Goal: Transaction & Acquisition: Book appointment/travel/reservation

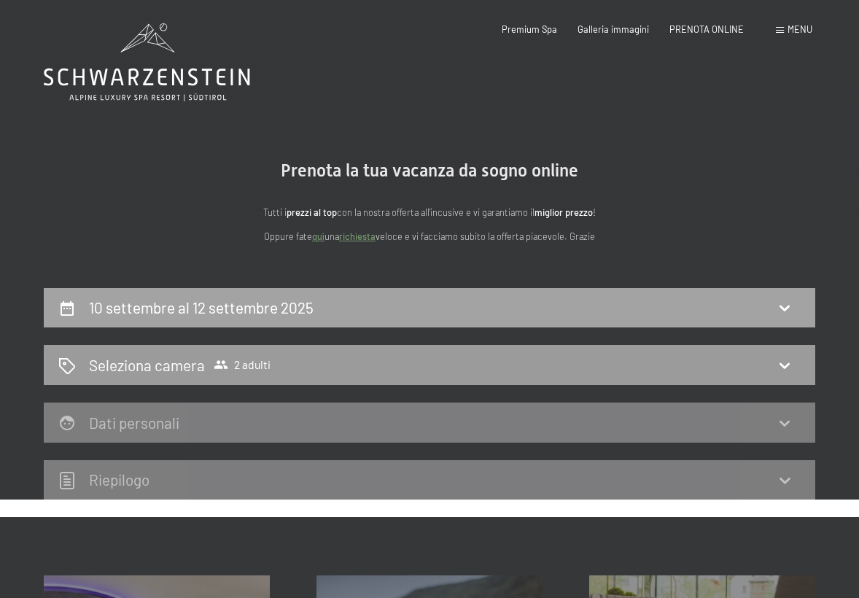
click at [786, 306] on icon at bounding box center [785, 308] width 18 height 18
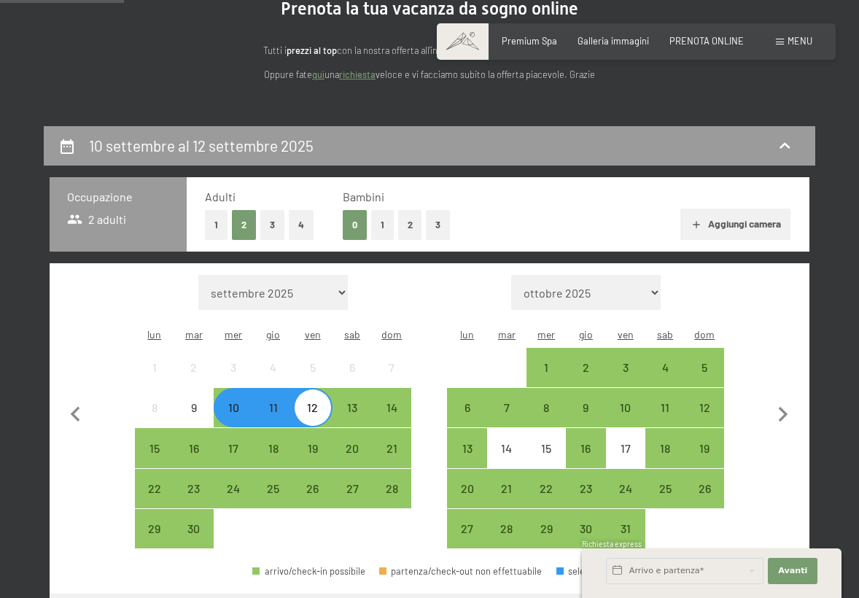
scroll to position [183, 0]
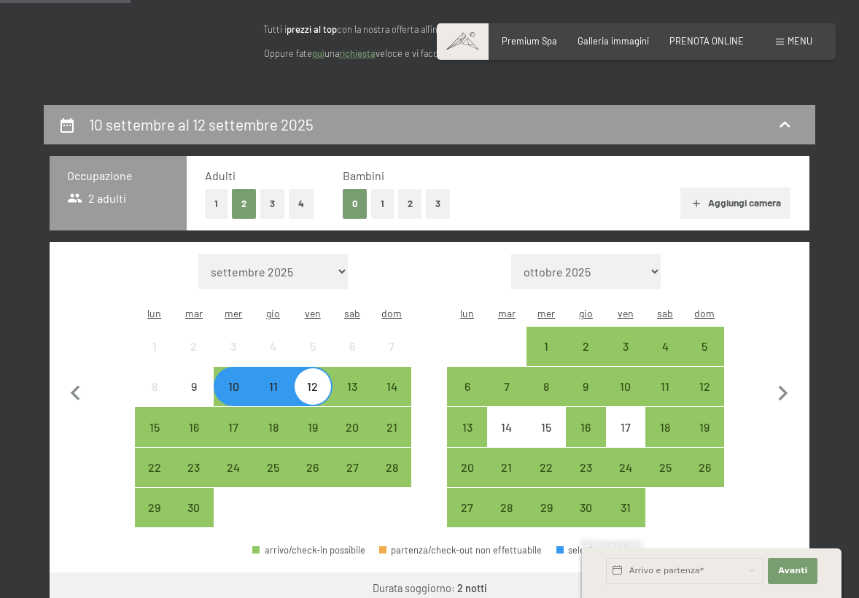
click at [271, 203] on button "3" at bounding box center [272, 204] width 24 height 30
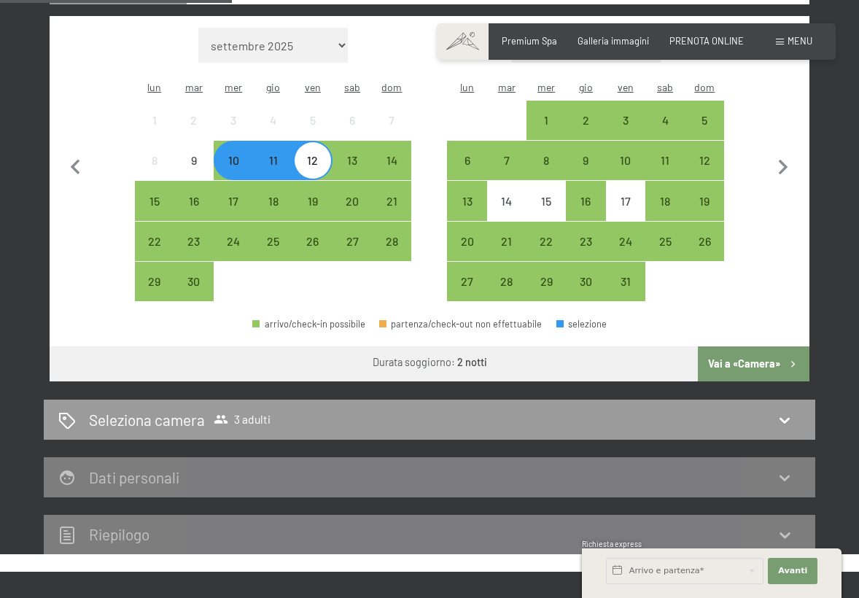
scroll to position [422, 1]
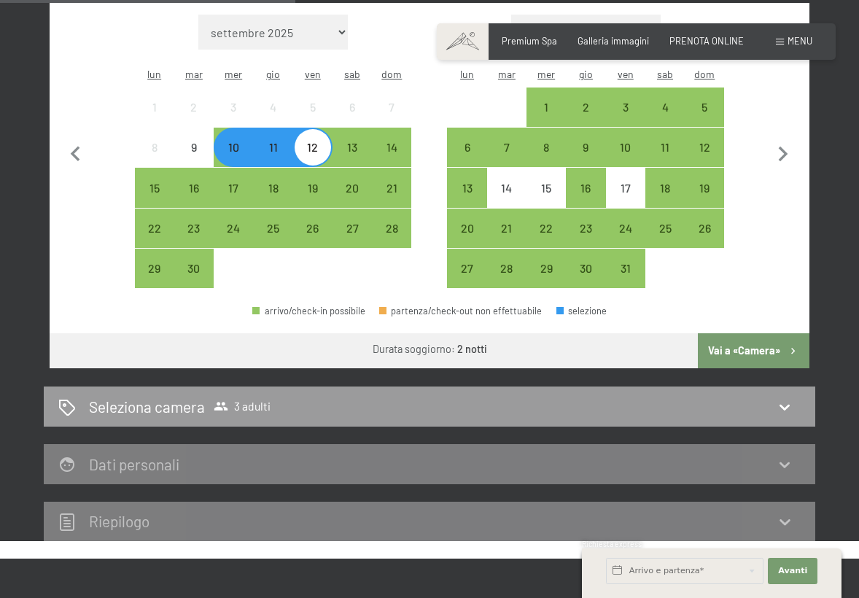
click at [755, 333] on button "Vai a «Camera»" at bounding box center [754, 350] width 112 height 35
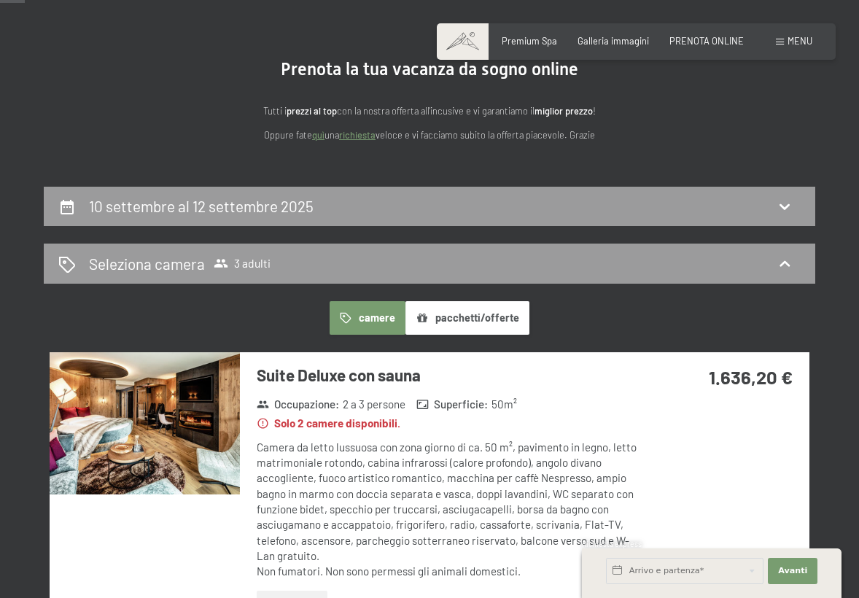
scroll to position [99, 0]
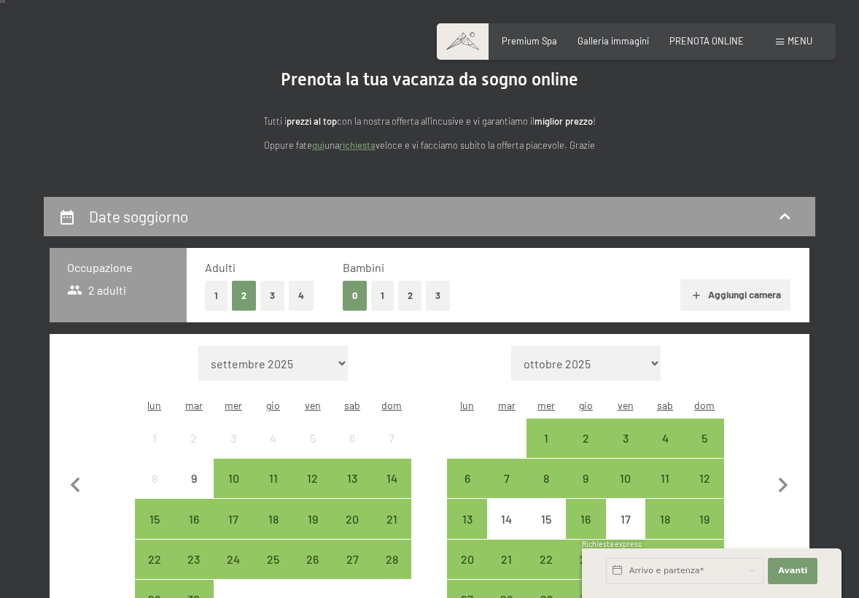
scroll to position [117, 0]
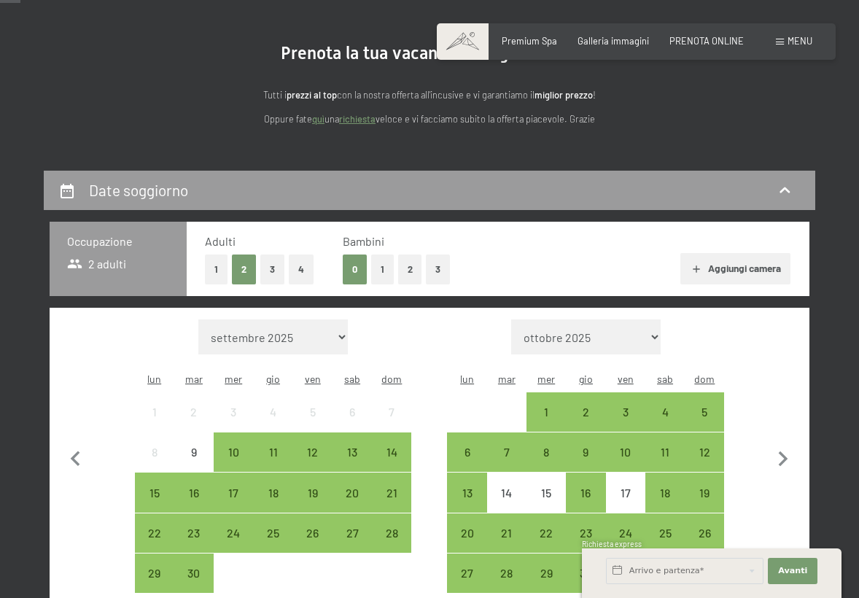
click at [275, 268] on button "3" at bounding box center [272, 270] width 24 height 30
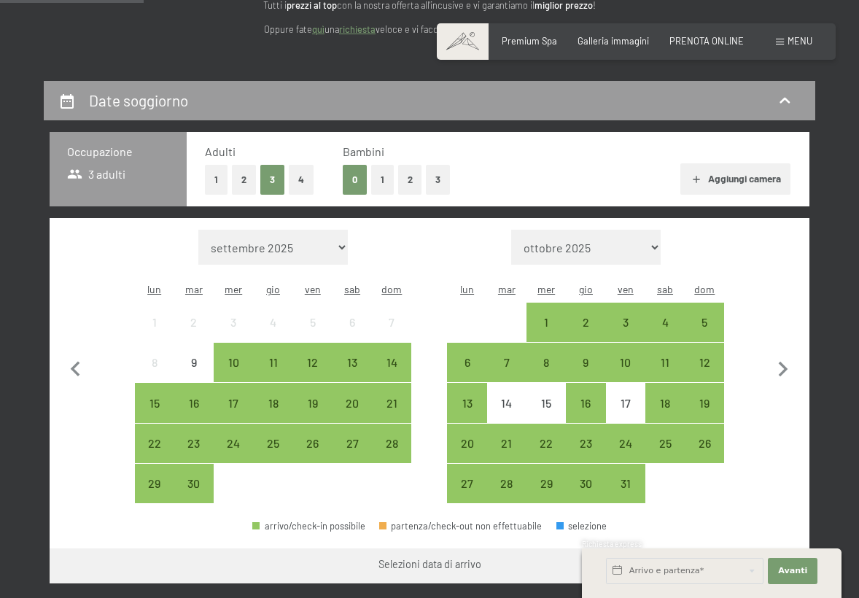
scroll to position [222, 0]
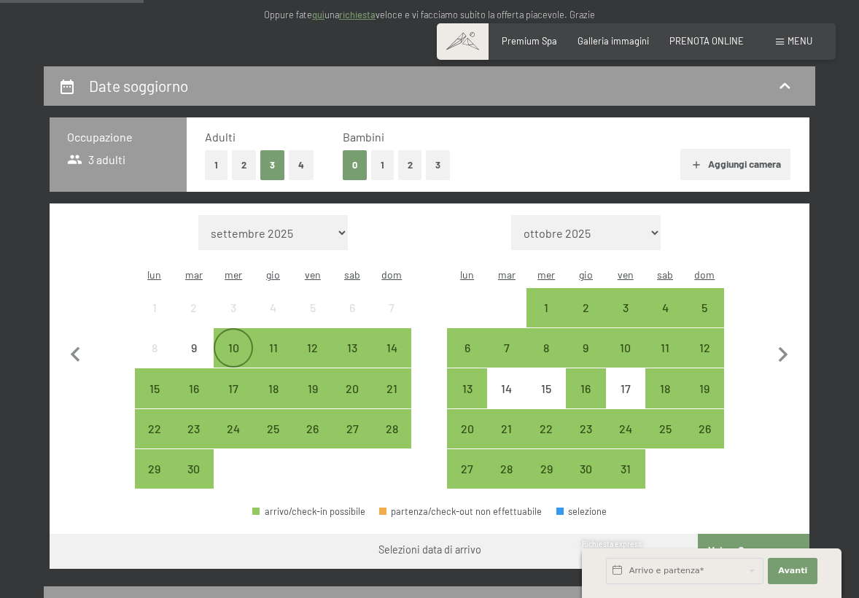
click at [232, 342] on div "10" at bounding box center [233, 360] width 36 height 36
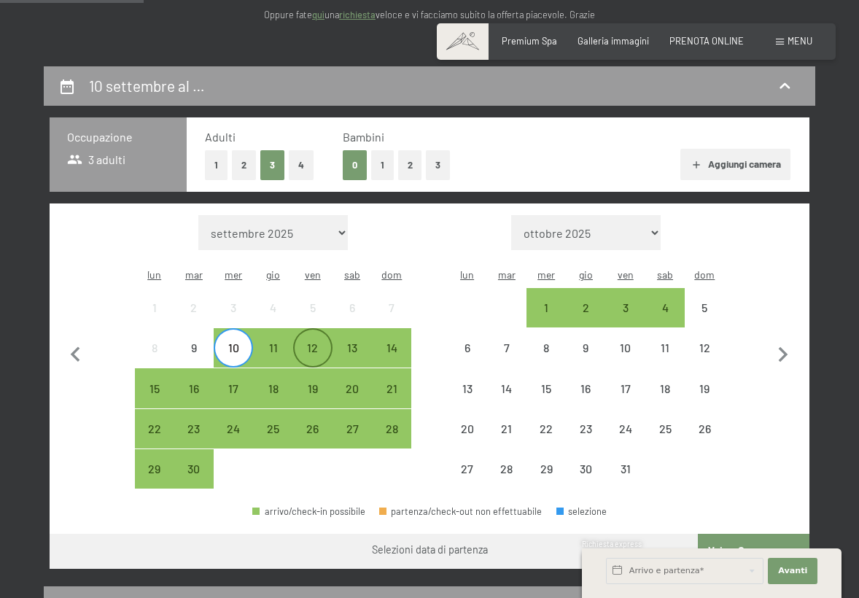
click at [324, 342] on div "12" at bounding box center [313, 360] width 36 height 36
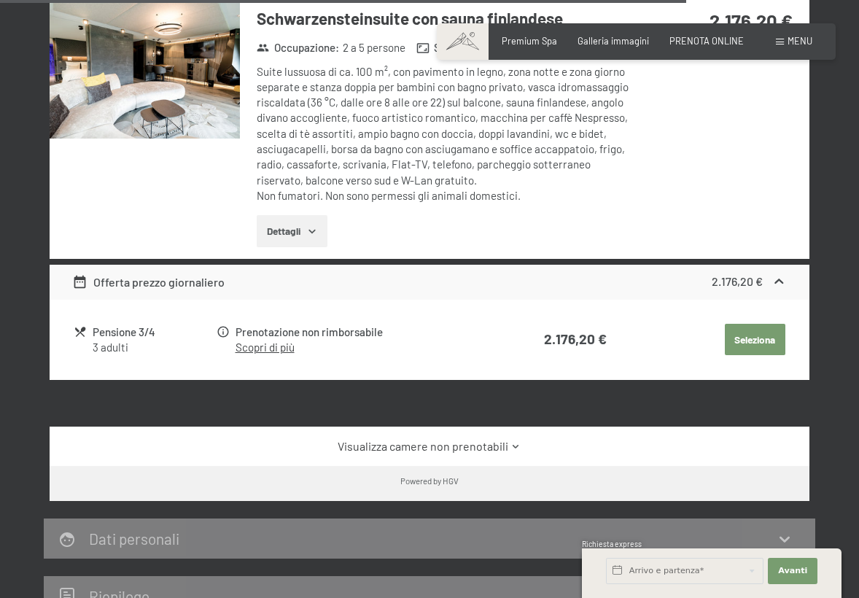
scroll to position [3148, 0]
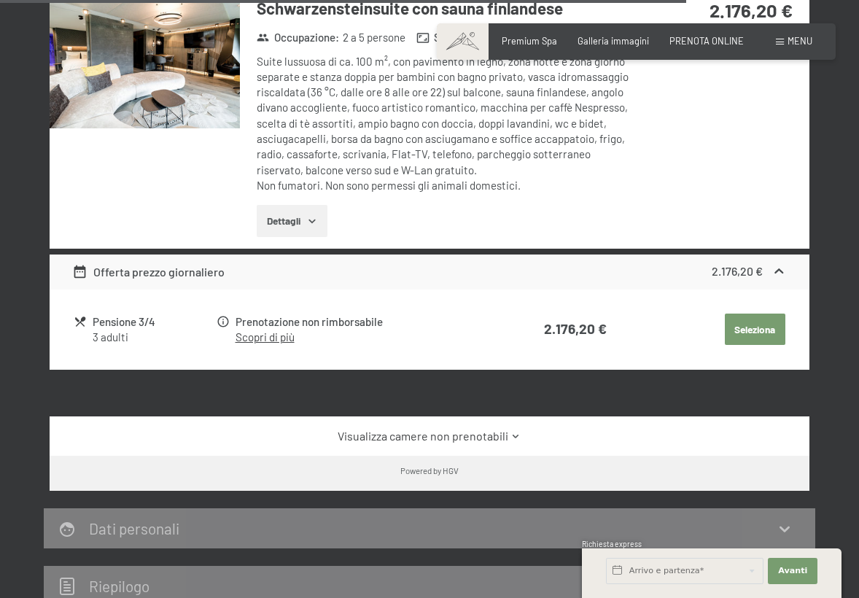
click at [476, 428] on link "Visualizza camere non prenotabili" at bounding box center [429, 436] width 715 height 16
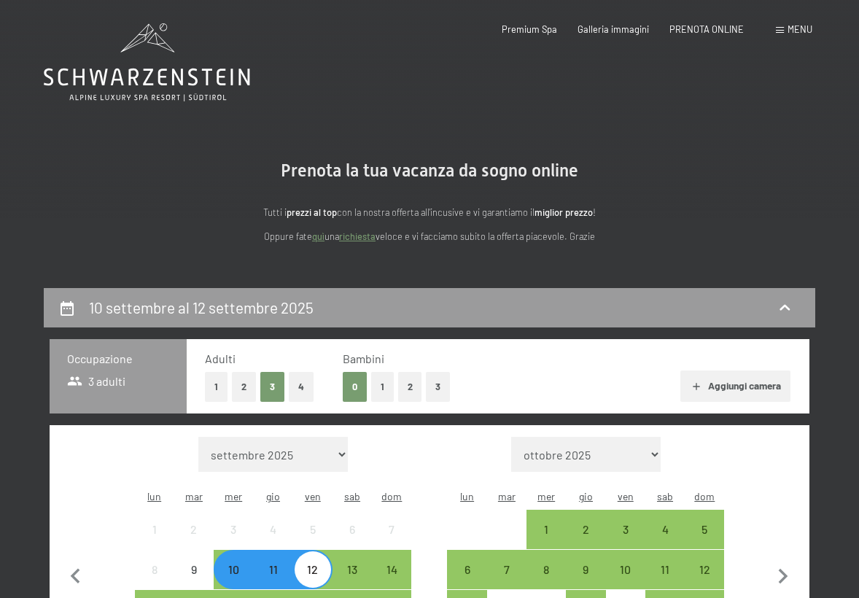
scroll to position [0, 0]
click at [123, 72] on icon at bounding box center [147, 62] width 206 height 78
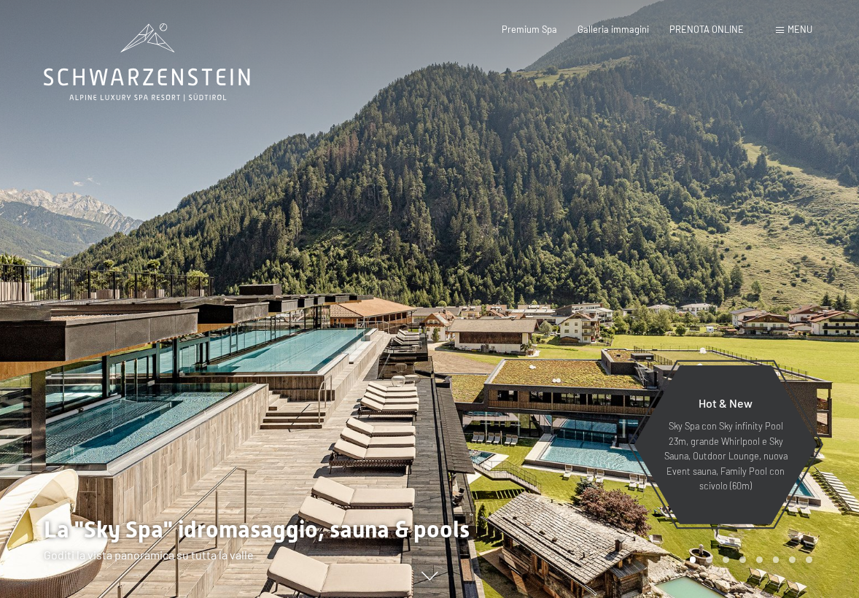
click at [788, 28] on span "Menu" at bounding box center [800, 29] width 25 height 12
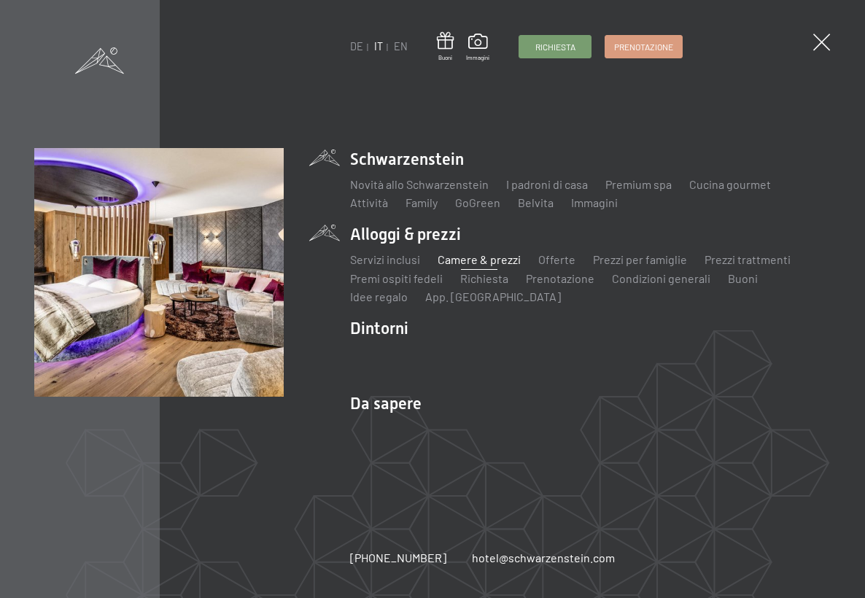
click at [490, 260] on link "Camere & prezzi" at bounding box center [479, 259] width 83 height 14
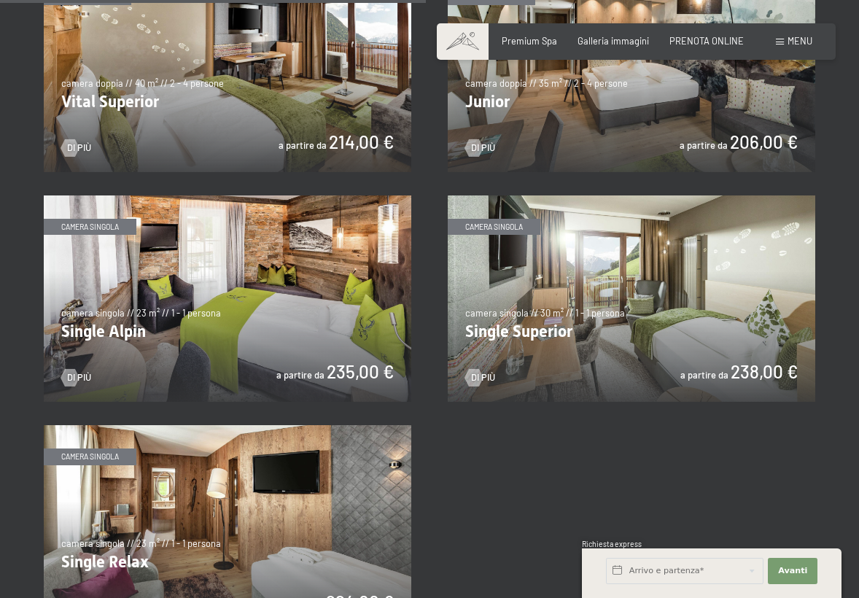
scroll to position [1742, 0]
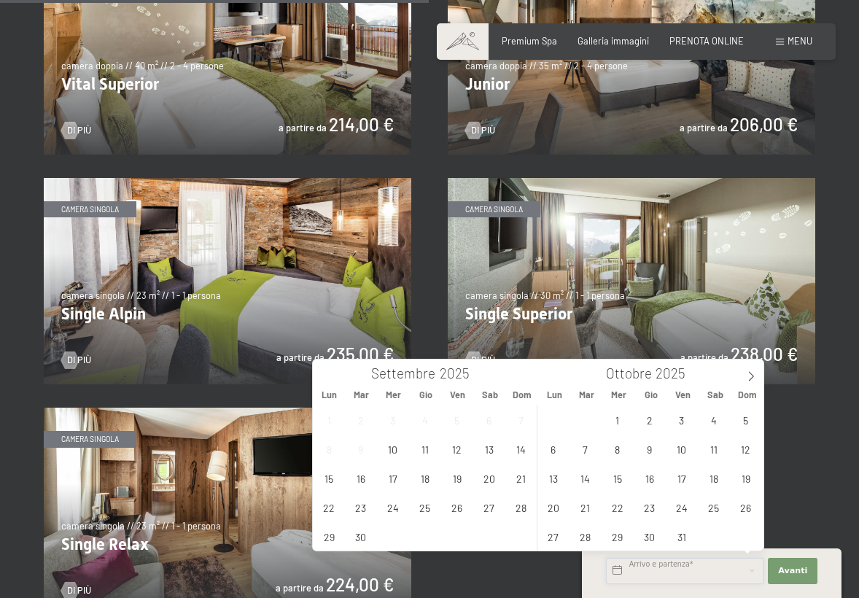
click at [702, 566] on input "text" at bounding box center [685, 571] width 158 height 26
click at [388, 449] on span "10" at bounding box center [393, 449] width 28 height 28
click at [457, 448] on span "12" at bounding box center [457, 449] width 28 height 28
type input "[DATE] - [DATE]"
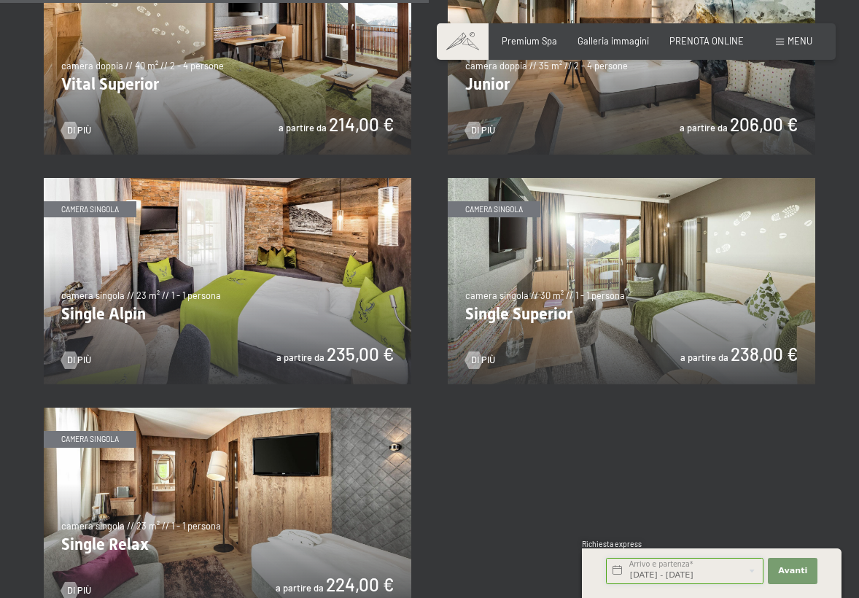
click at [675, 568] on input "[DATE] - [DATE]" at bounding box center [685, 571] width 158 height 26
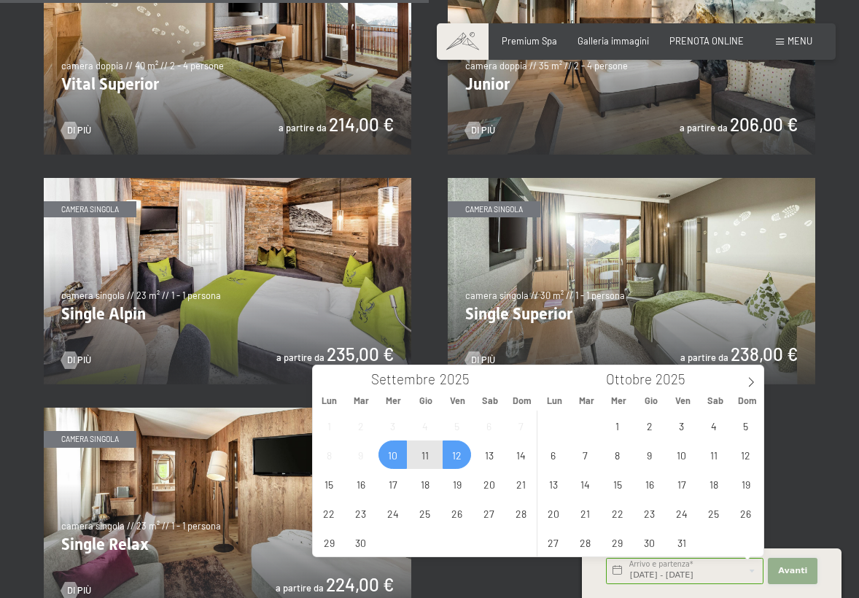
click at [800, 571] on span "Avanti" at bounding box center [792, 571] width 29 height 12
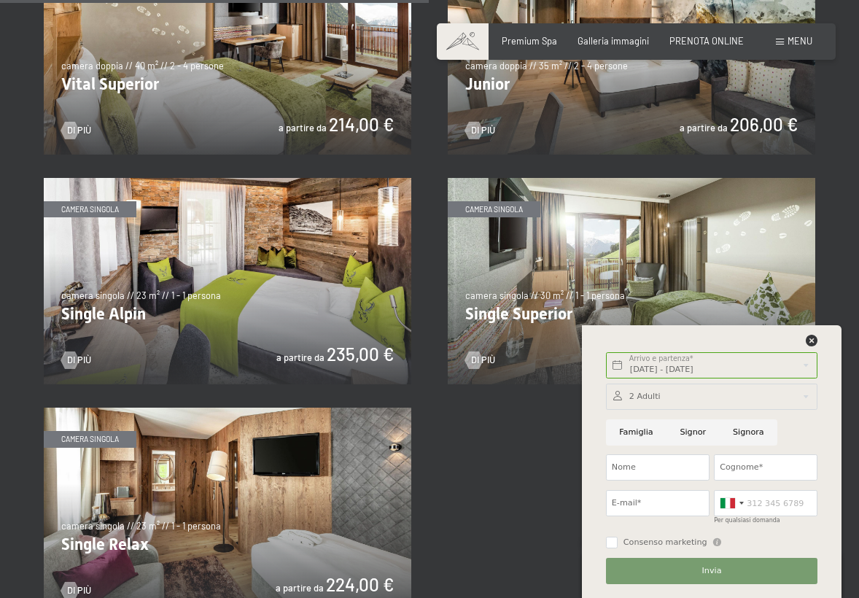
click at [651, 394] on div at bounding box center [712, 397] width 212 height 26
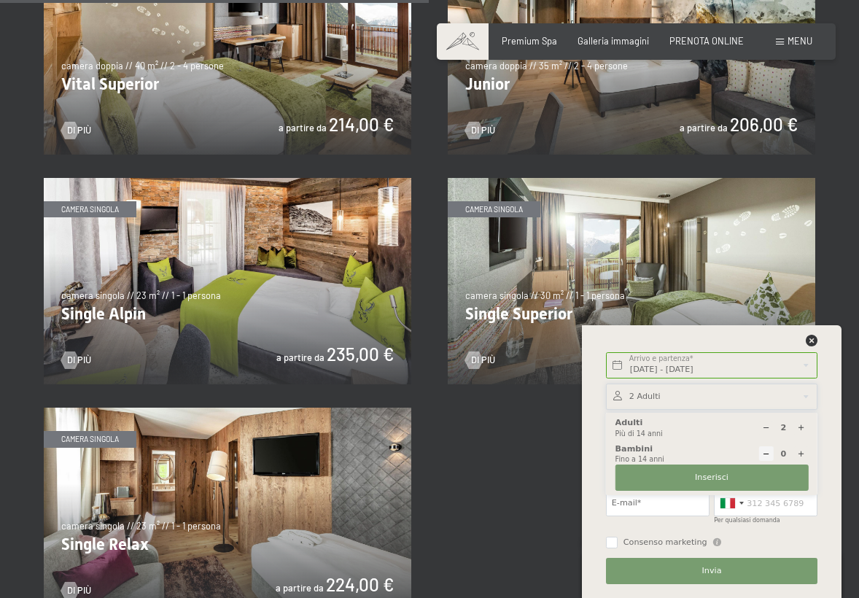
click at [801, 424] on icon at bounding box center [801, 428] width 8 height 8
type input "3"
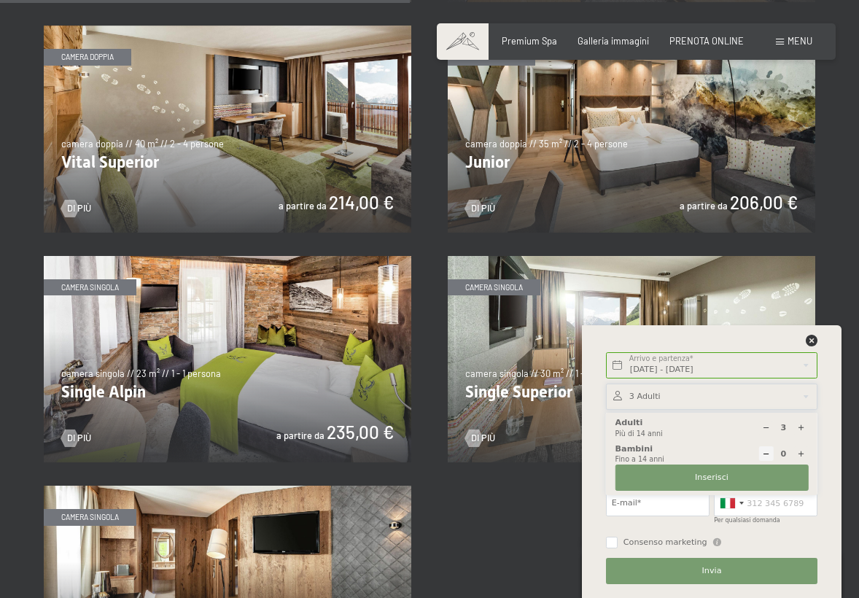
scroll to position [1664, 0]
click at [812, 340] on icon at bounding box center [812, 341] width 12 height 12
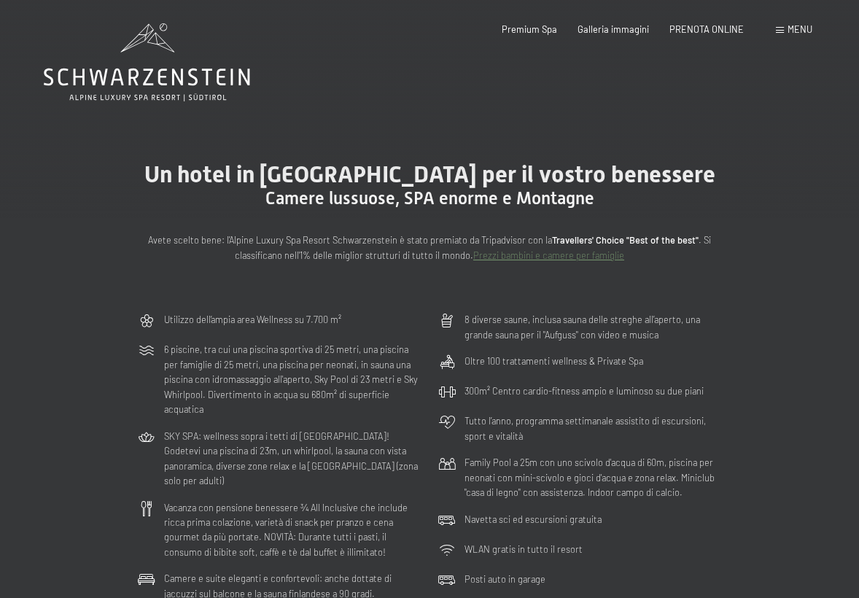
scroll to position [0, 0]
click at [711, 28] on span "PRENOTA ONLINE" at bounding box center [707, 27] width 74 height 12
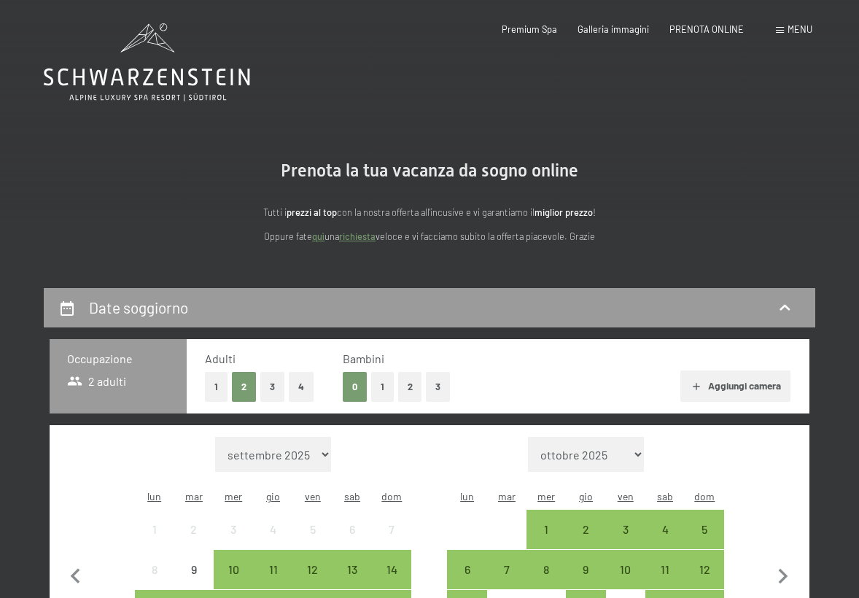
click at [271, 385] on button "3" at bounding box center [272, 387] width 24 height 30
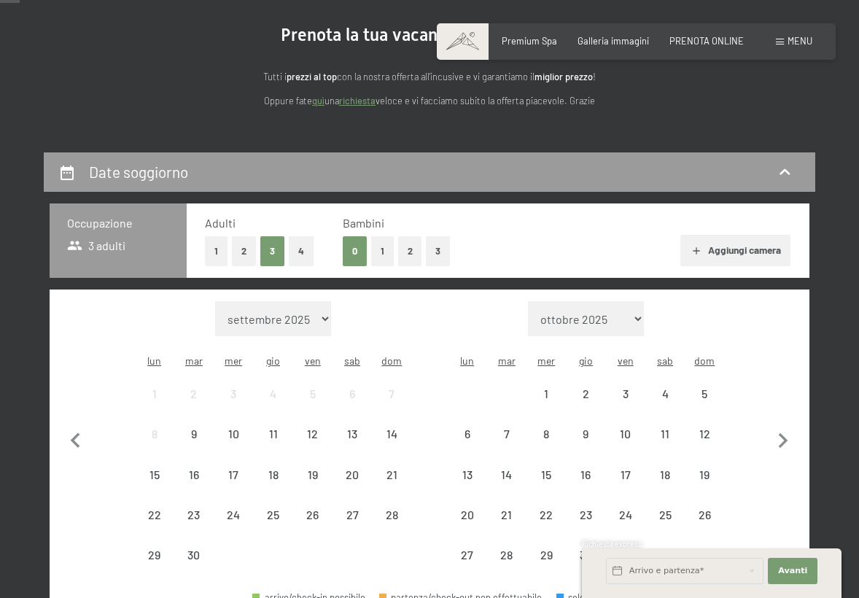
scroll to position [195, 0]
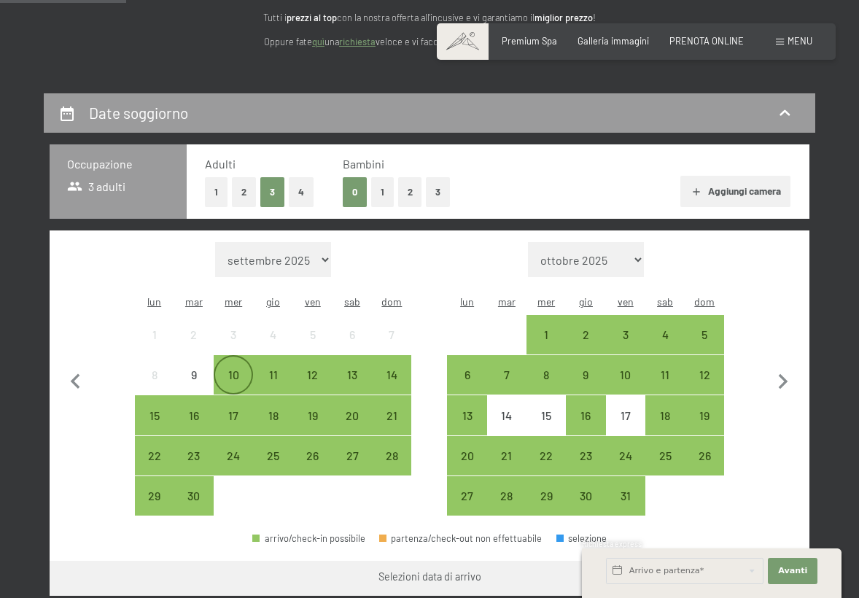
click at [236, 369] on div "10" at bounding box center [233, 387] width 36 height 36
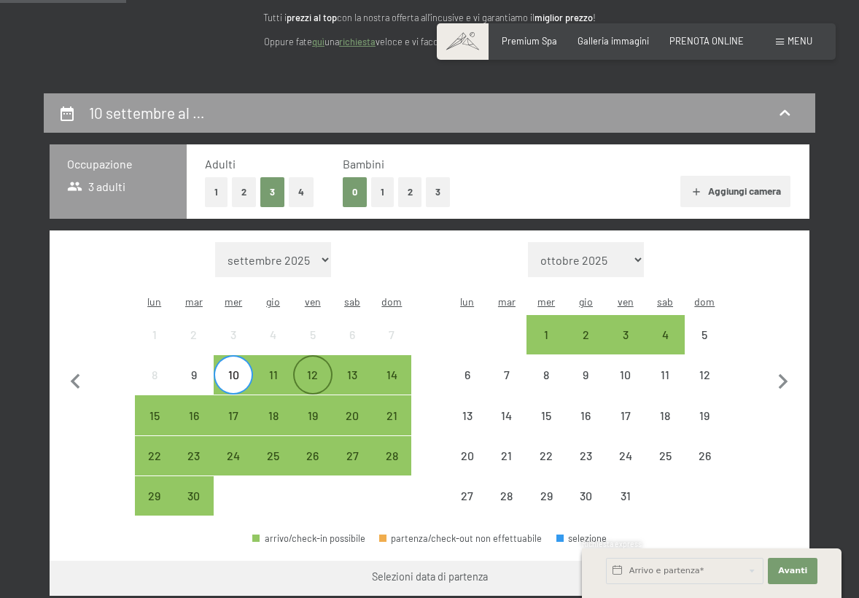
click at [328, 369] on div "12" at bounding box center [313, 387] width 36 height 36
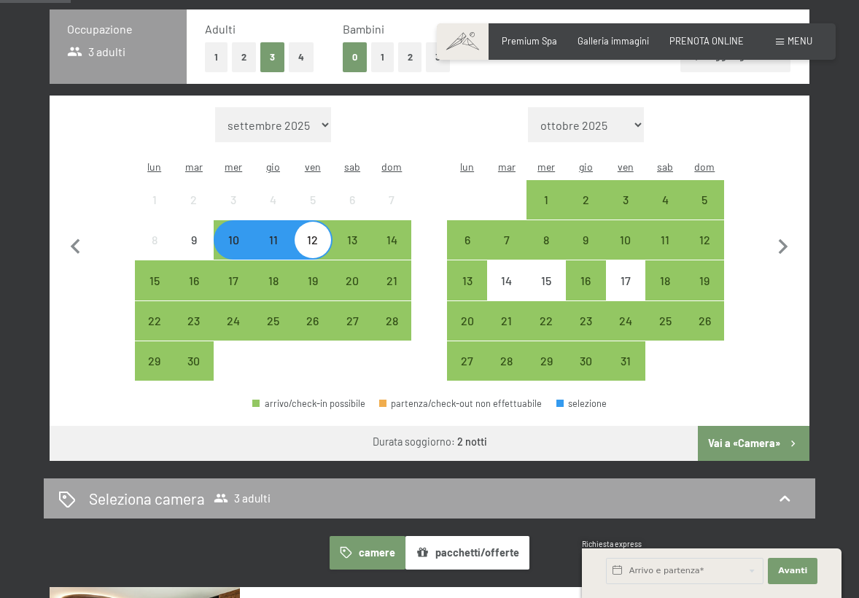
scroll to position [332, 0]
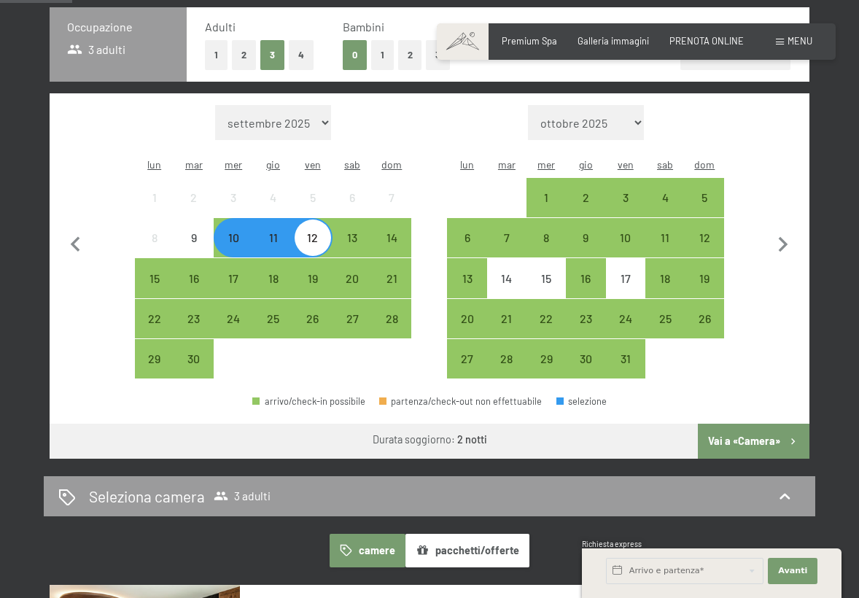
click at [758, 424] on button "Vai a «Camera»" at bounding box center [754, 441] width 112 height 35
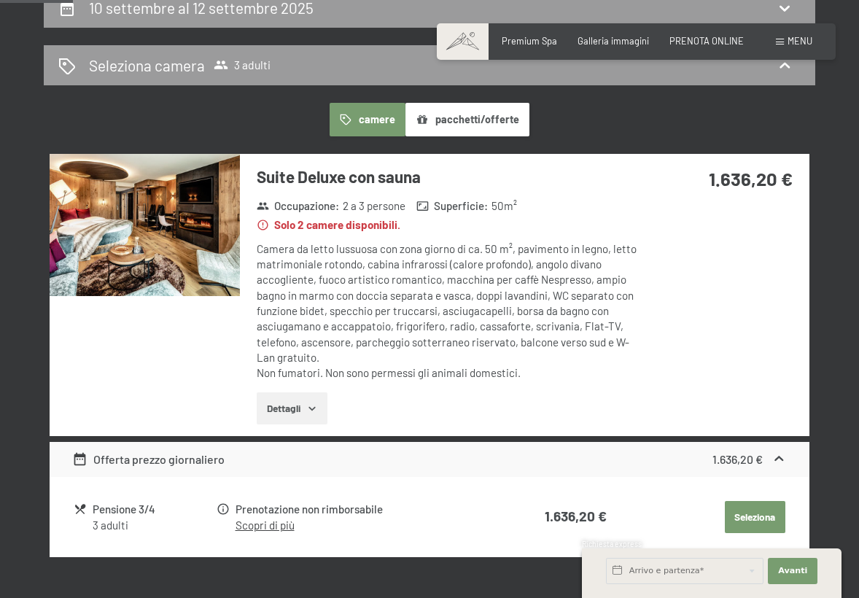
scroll to position [301, 0]
